Goal: Information Seeking & Learning: Learn about a topic

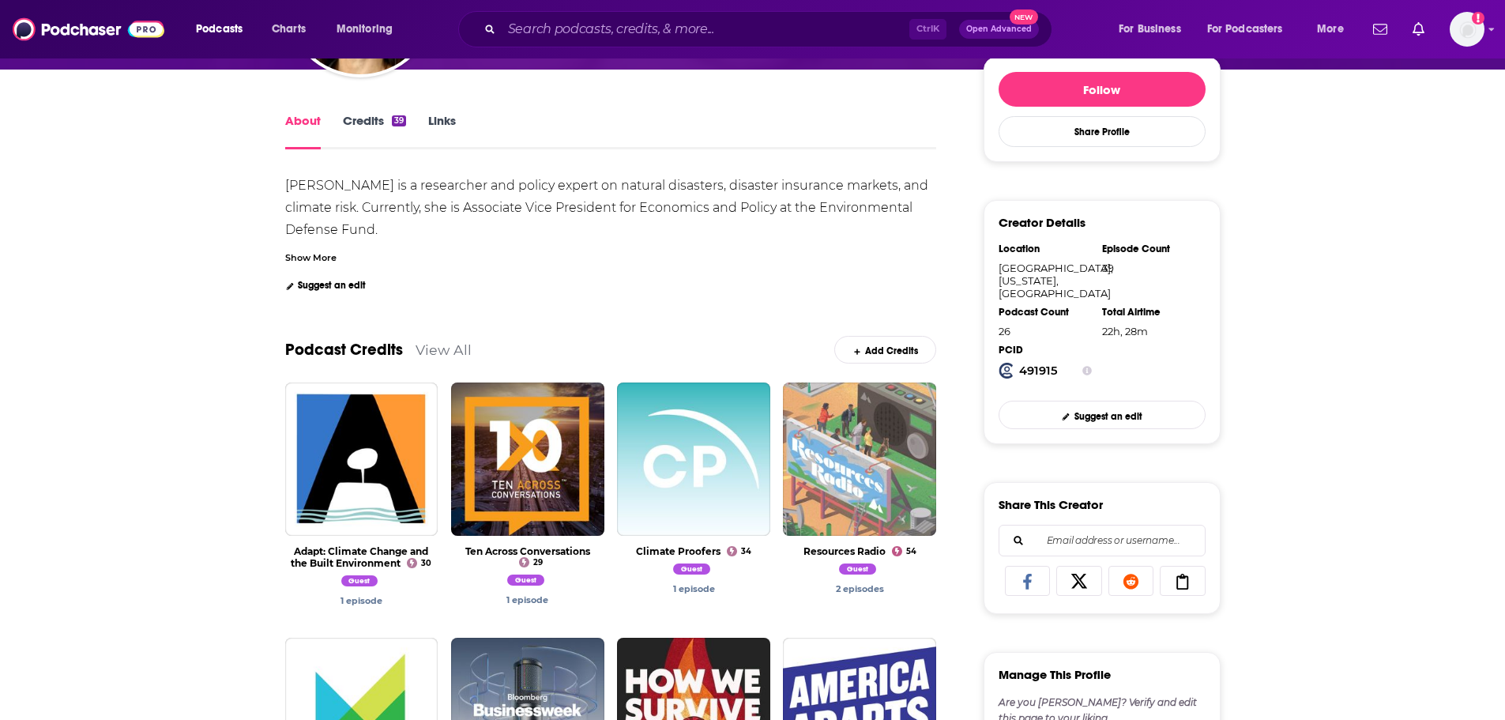
scroll to position [237, 0]
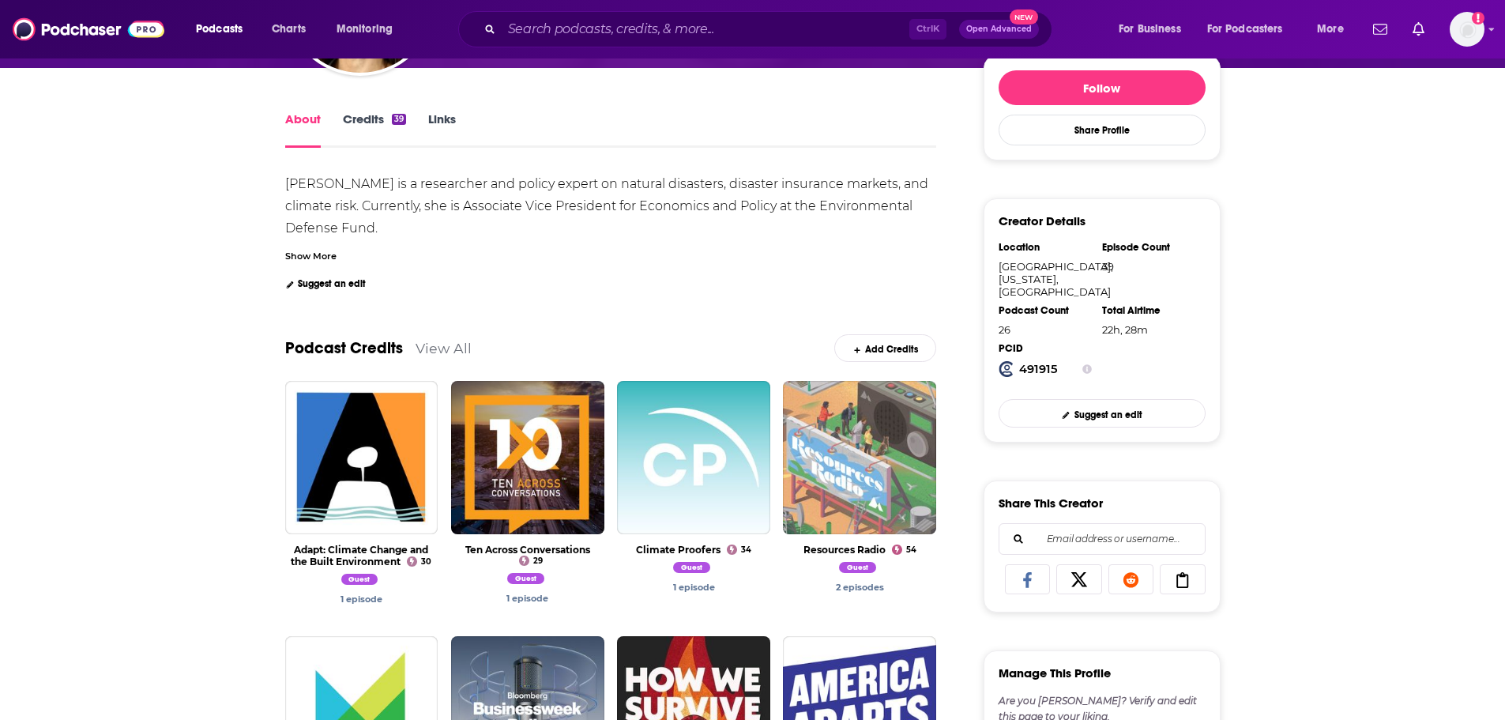
click at [367, 132] on link "Credits 39" at bounding box center [374, 129] width 63 height 36
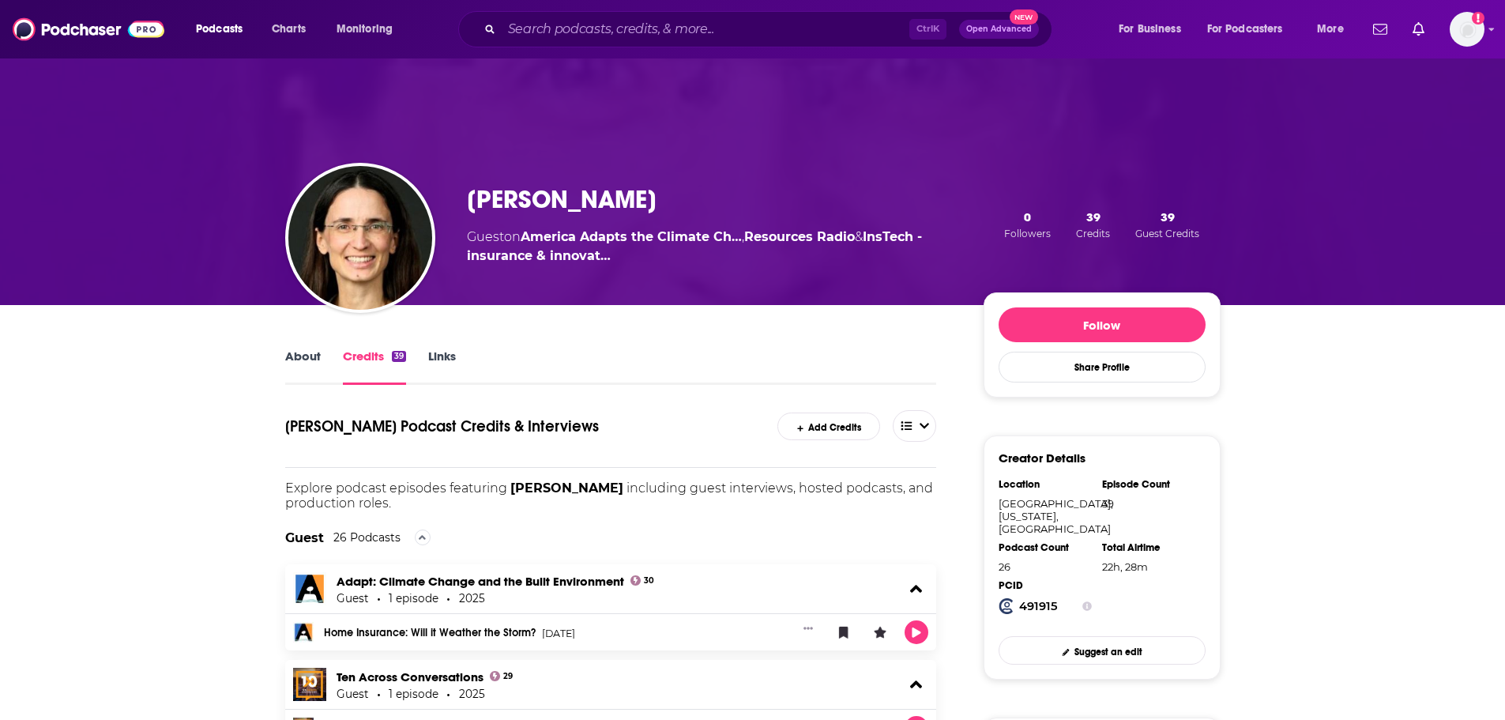
click at [292, 346] on div "About Credits 39 Links" at bounding box center [611, 365] width 652 height 39
click at [297, 352] on link "About" at bounding box center [303, 367] width 36 height 36
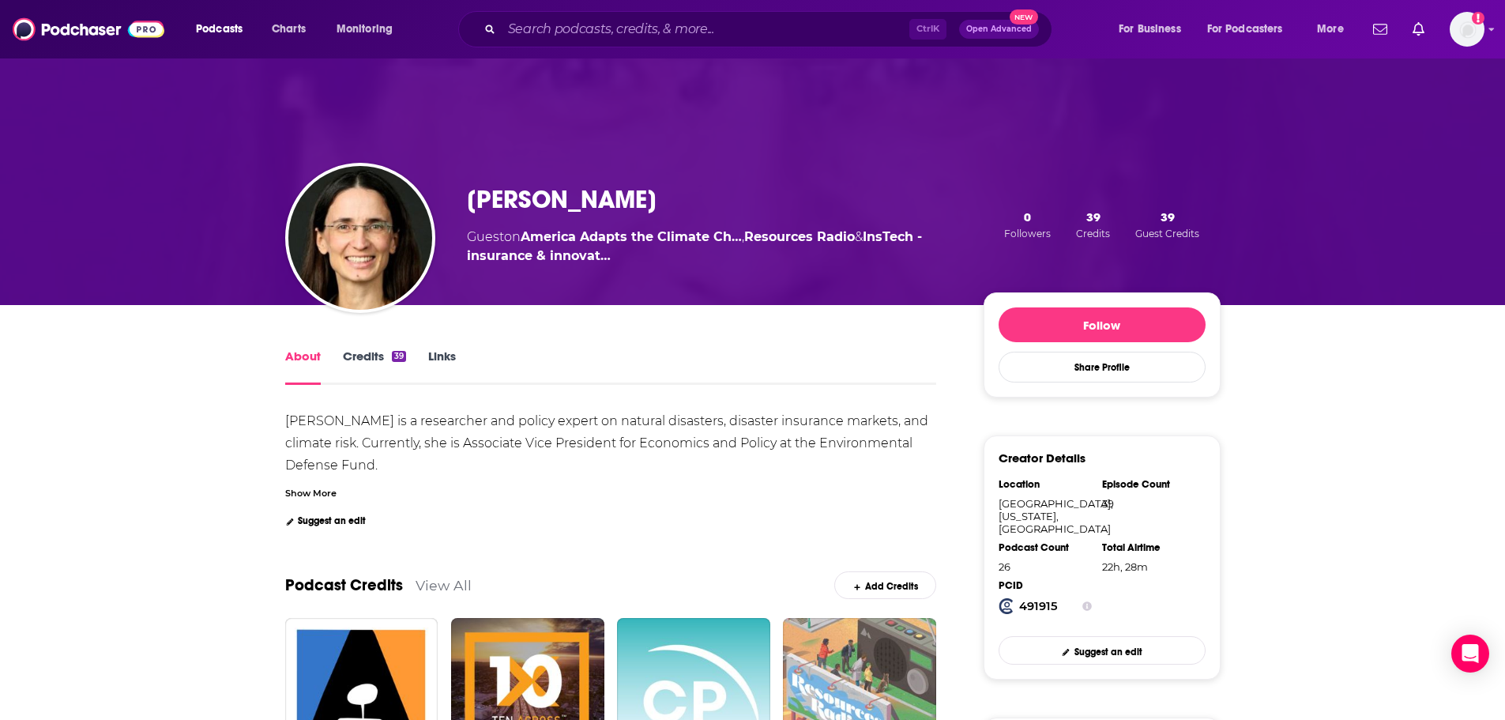
click at [335, 486] on div "Show More" at bounding box center [310, 491] width 51 height 15
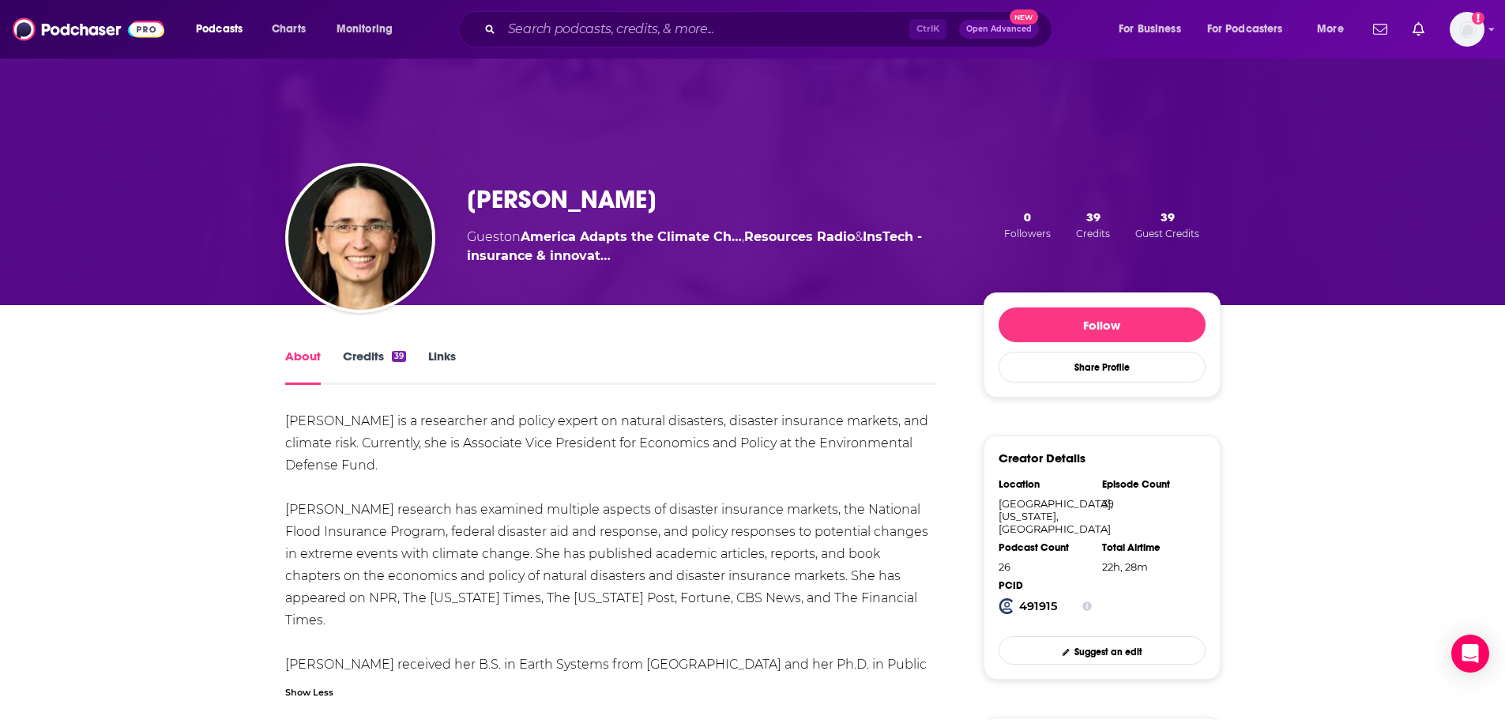
click at [386, 360] on link "Credits 39" at bounding box center [374, 367] width 63 height 36
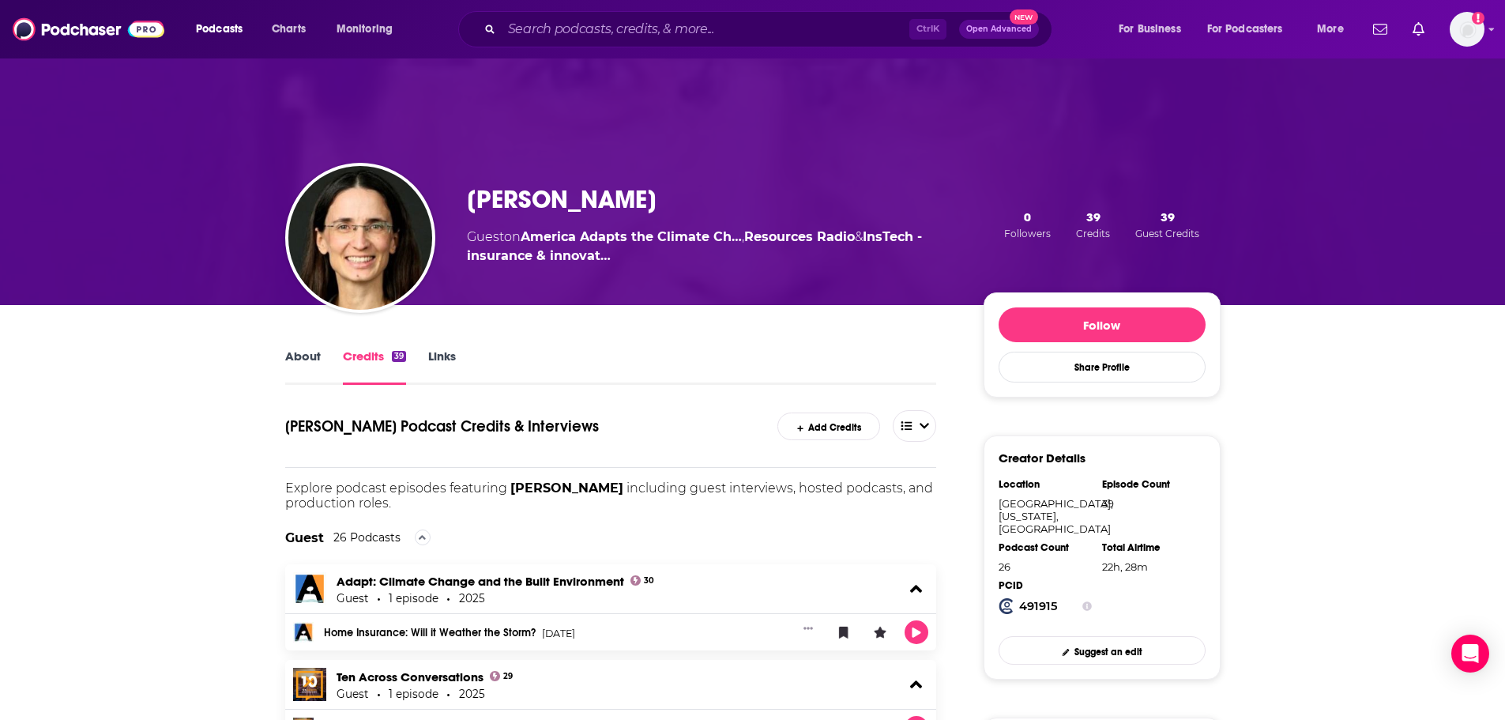
click at [444, 362] on link "Links" at bounding box center [442, 367] width 28 height 36
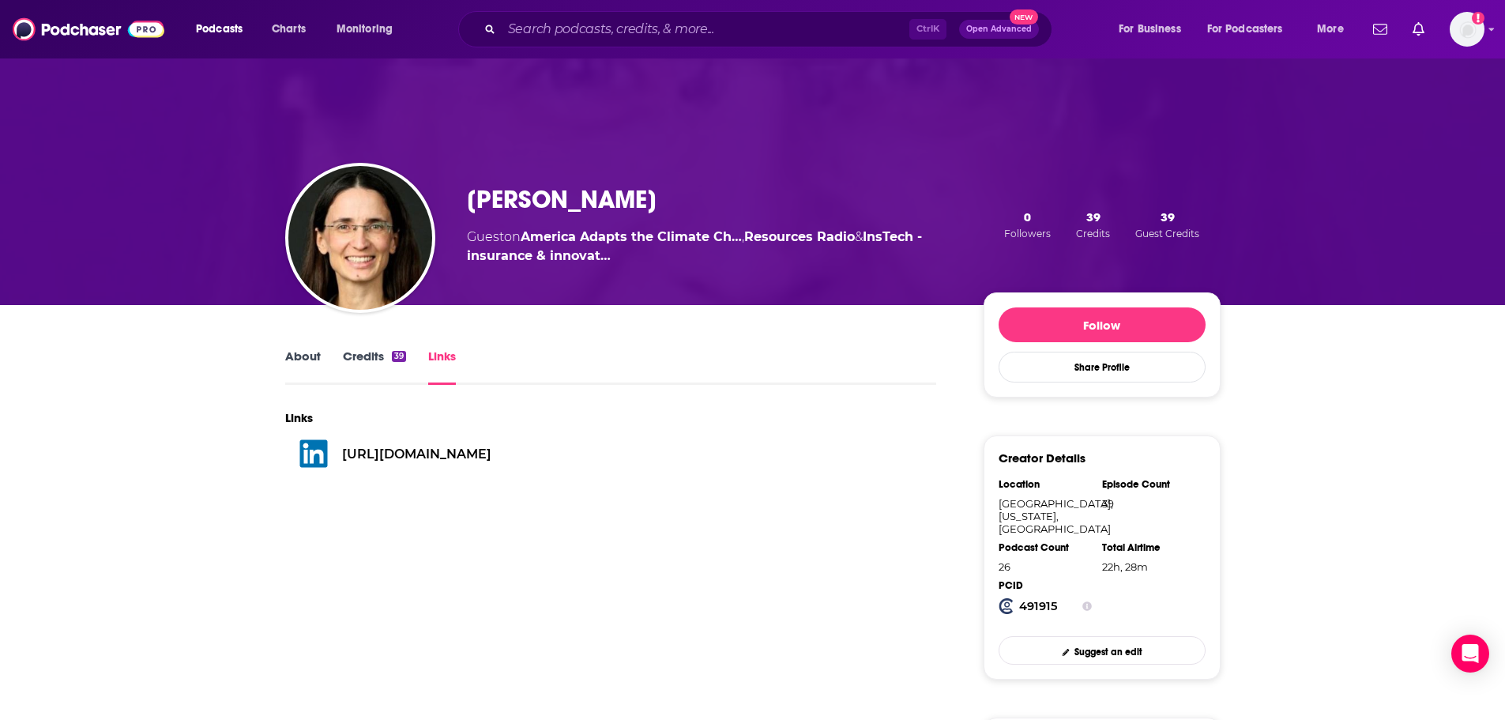
click at [360, 356] on link "Credits 39" at bounding box center [374, 367] width 63 height 36
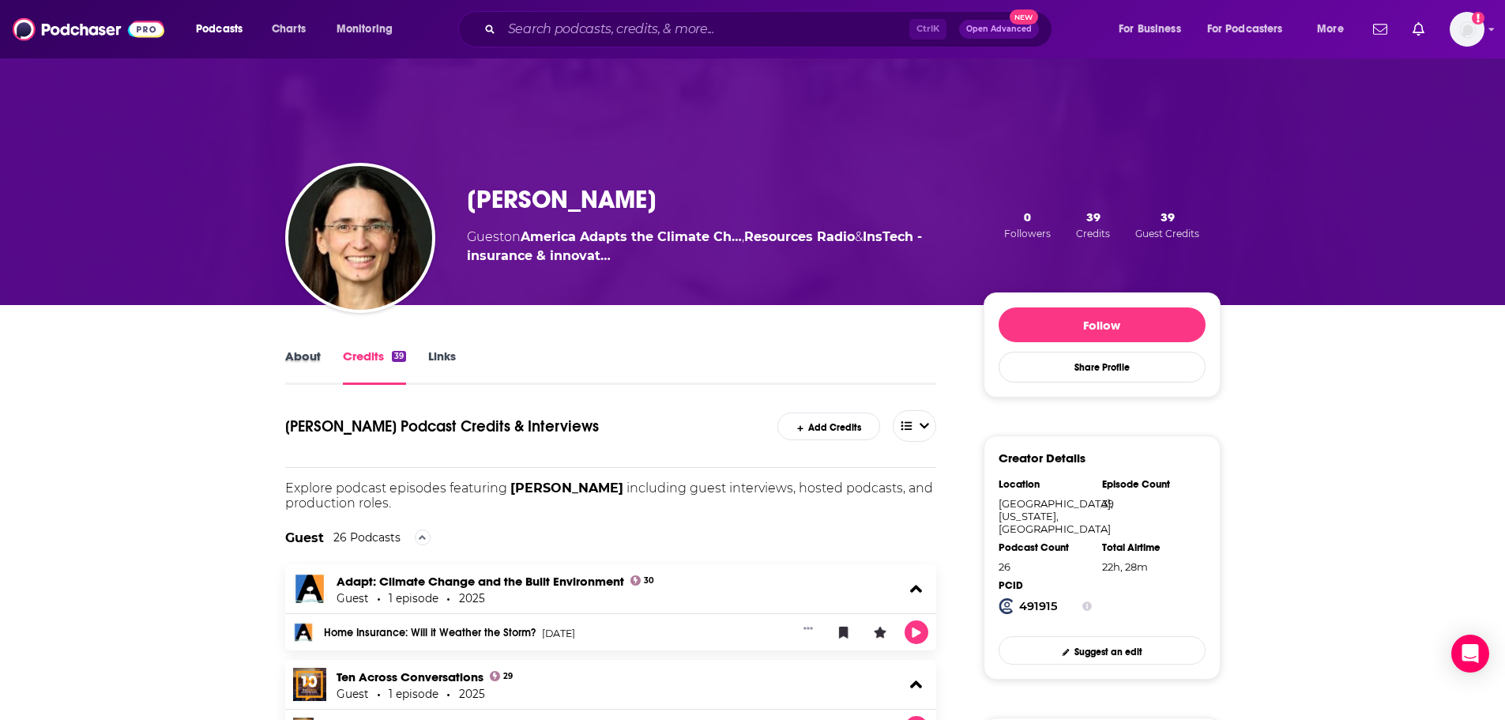
click at [322, 363] on div "About" at bounding box center [314, 367] width 58 height 36
click at [307, 364] on link "About" at bounding box center [303, 367] width 36 height 36
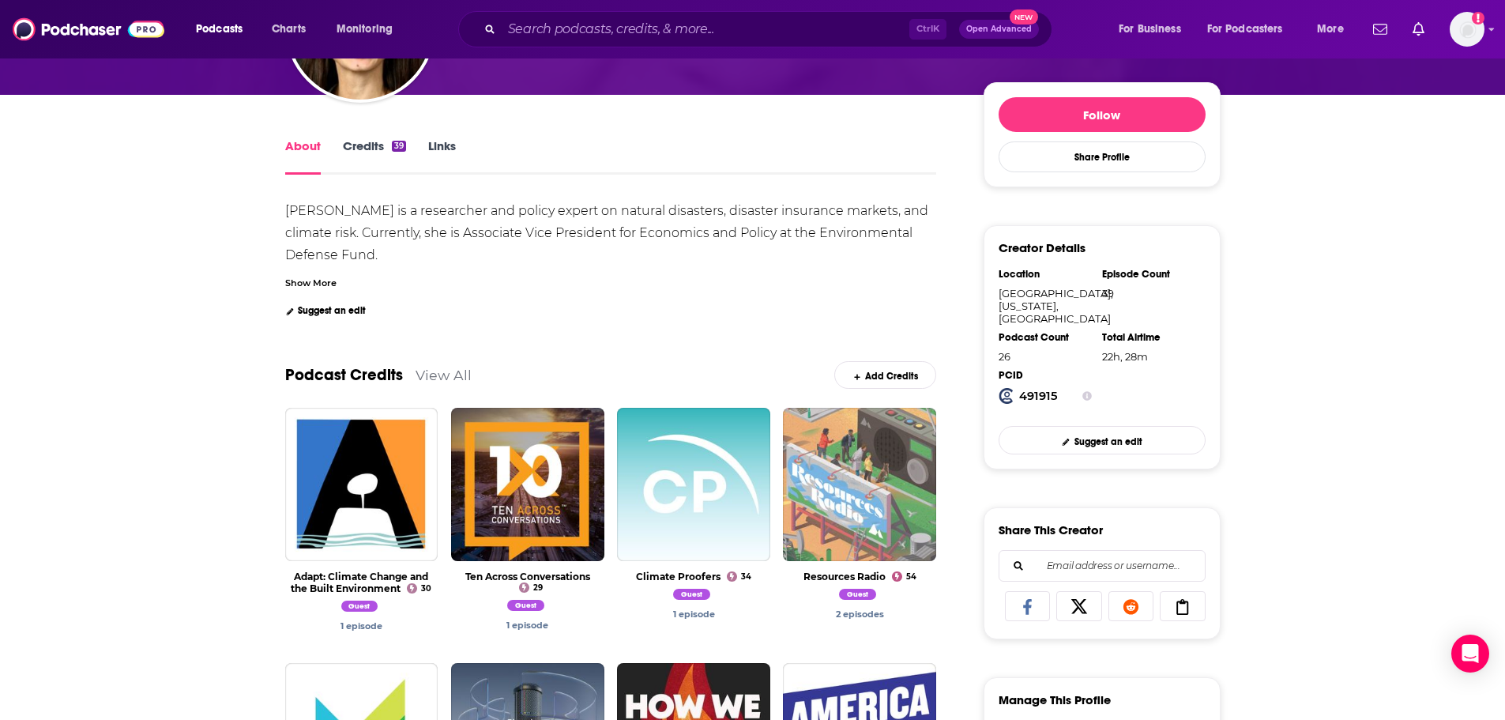
scroll to position [74, 0]
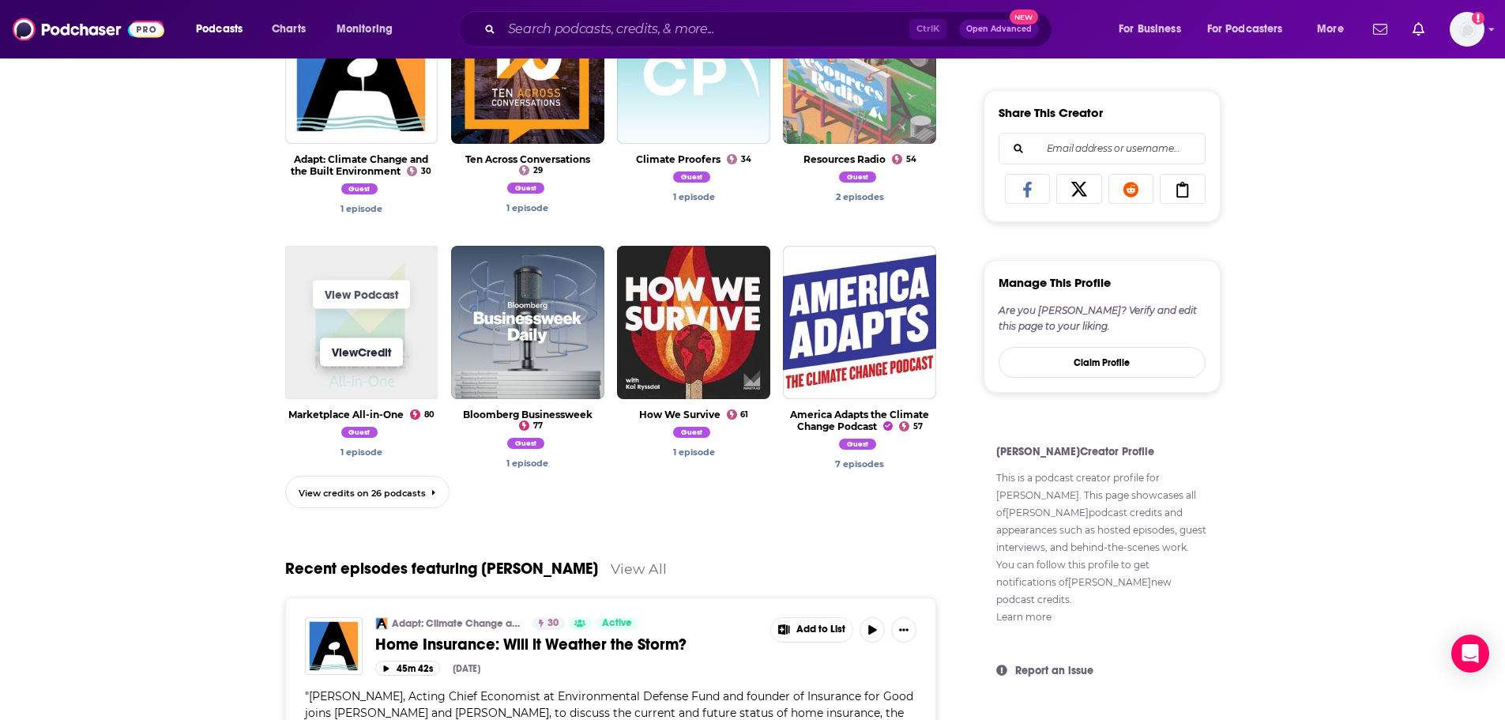
click at [393, 365] on link "View Credit" at bounding box center [361, 351] width 83 height 28
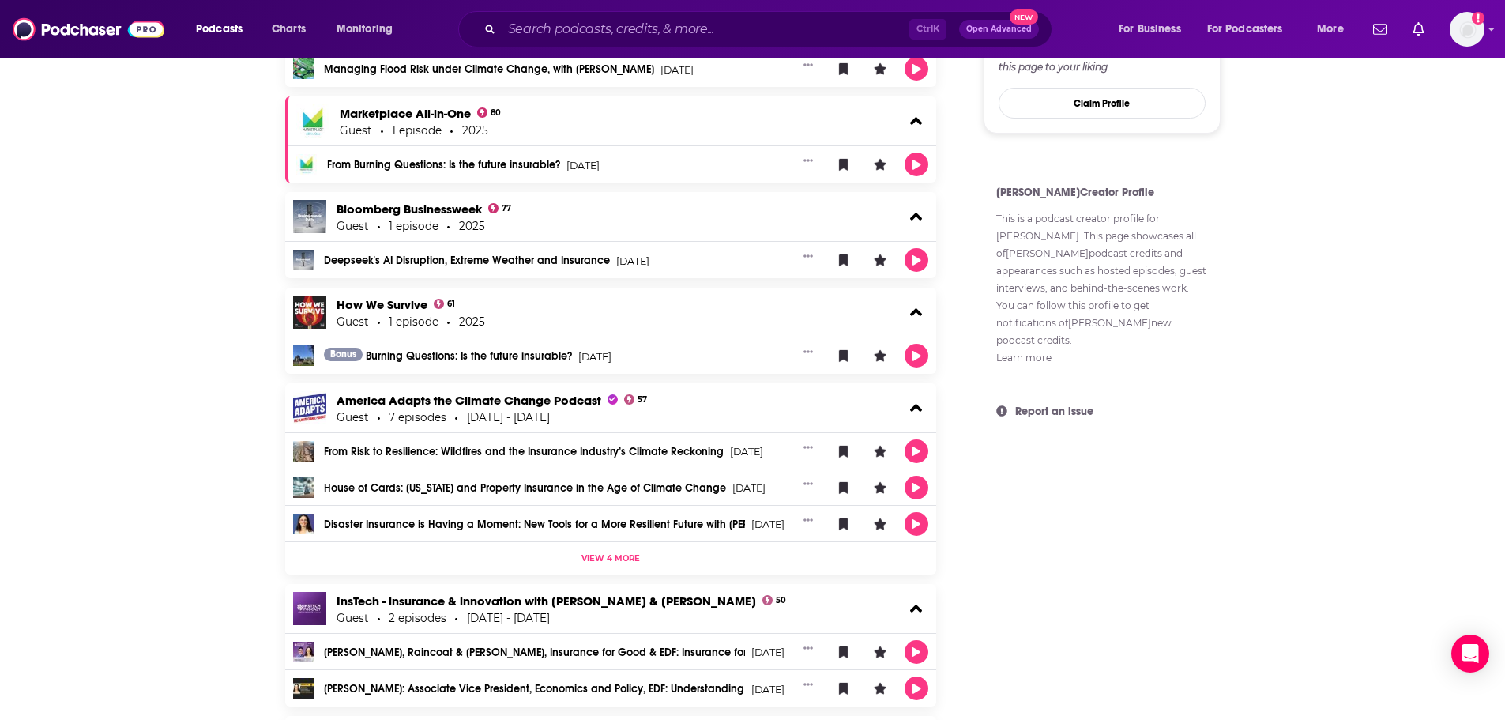
scroll to position [812, 0]
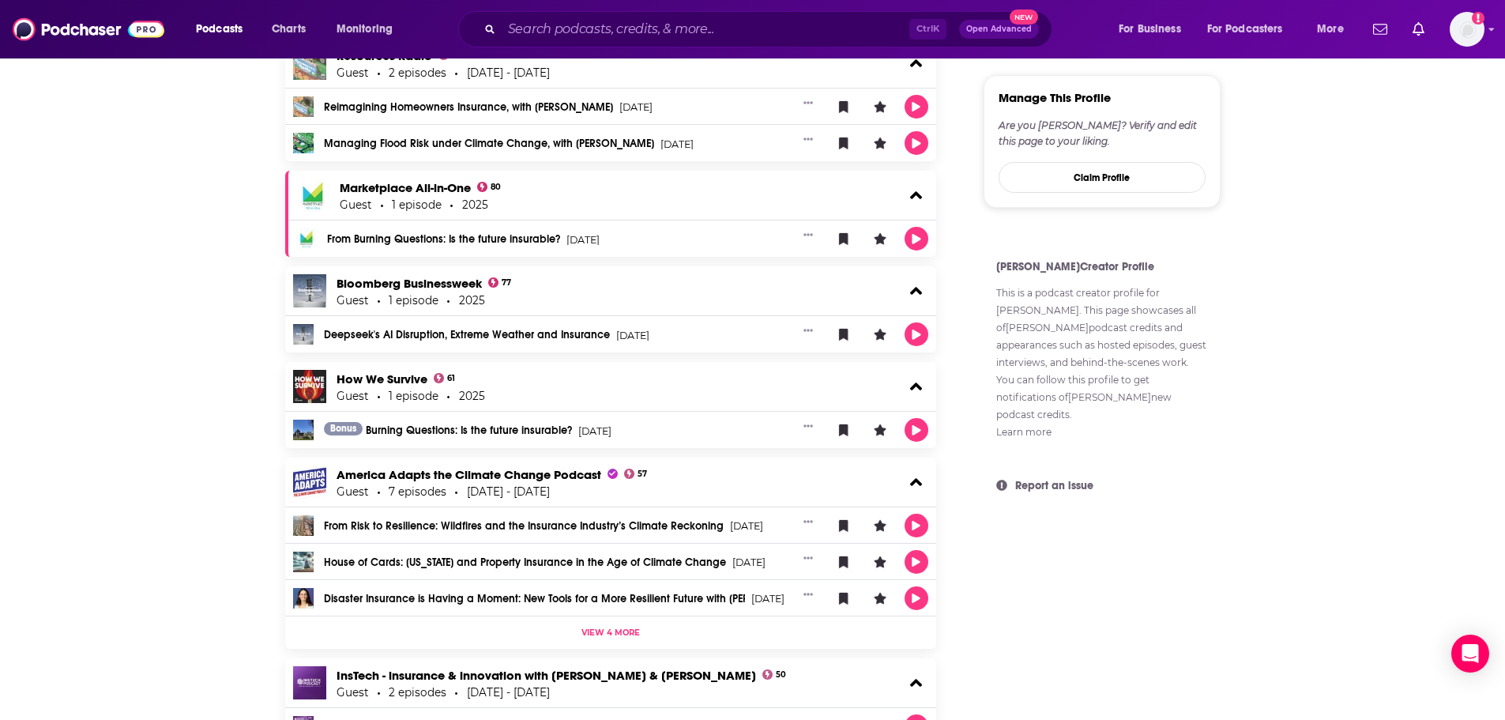
click at [474, 239] on link "From Burning Questions: Is the future insurable?" at bounding box center [443, 239] width 233 height 11
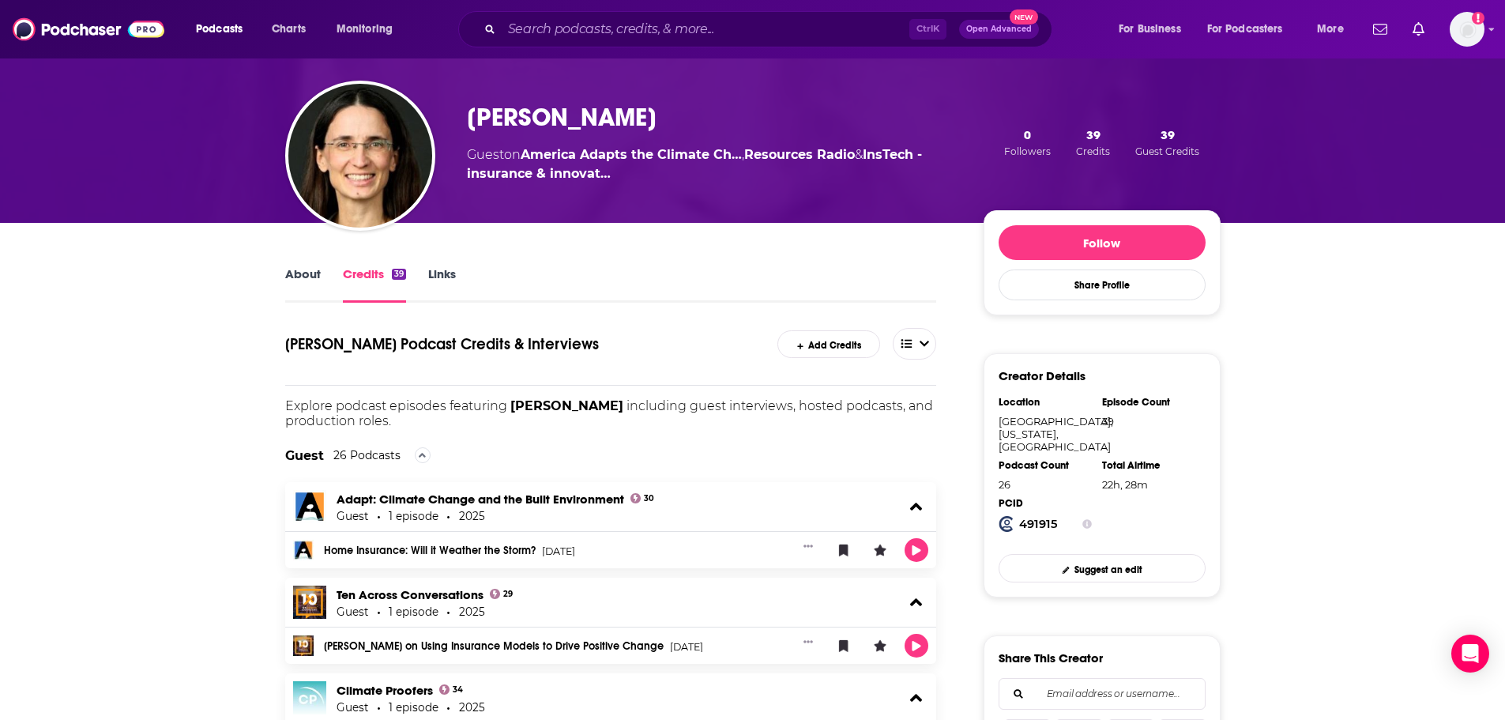
scroll to position [0, 0]
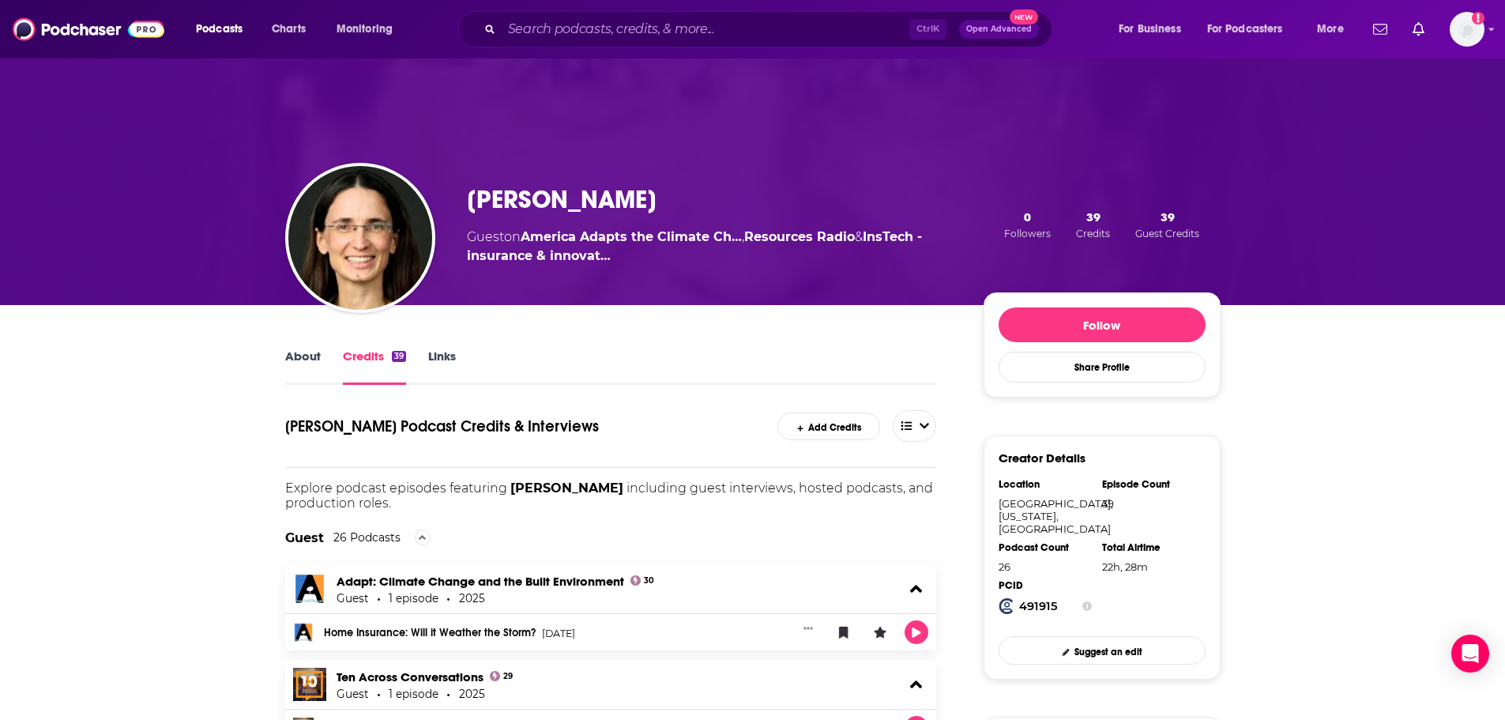
click at [303, 359] on link "About" at bounding box center [303, 367] width 36 height 36
